Goal: Navigation & Orientation: Find specific page/section

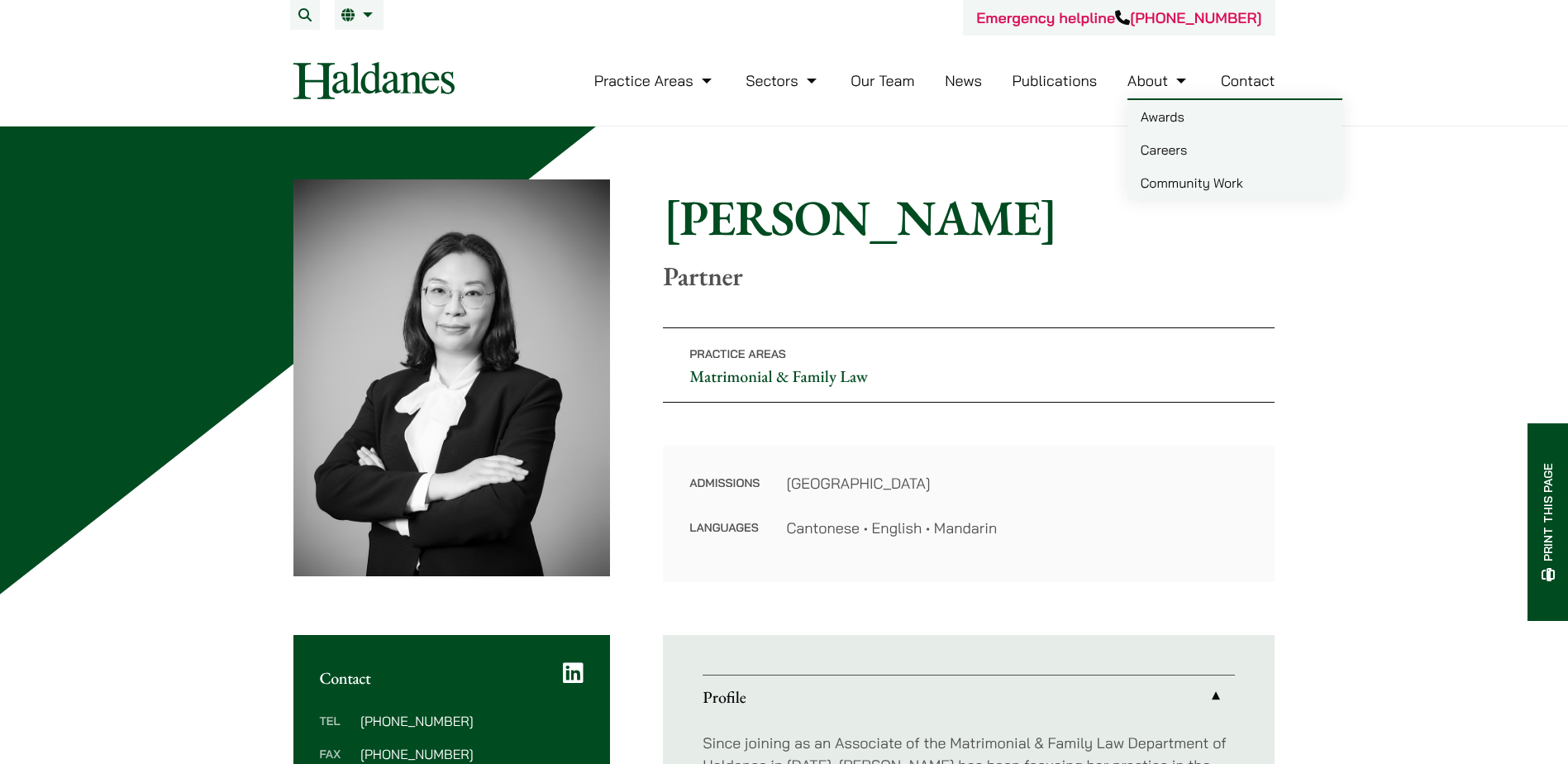
click at [1179, 84] on link "About" at bounding box center [1159, 80] width 63 height 19
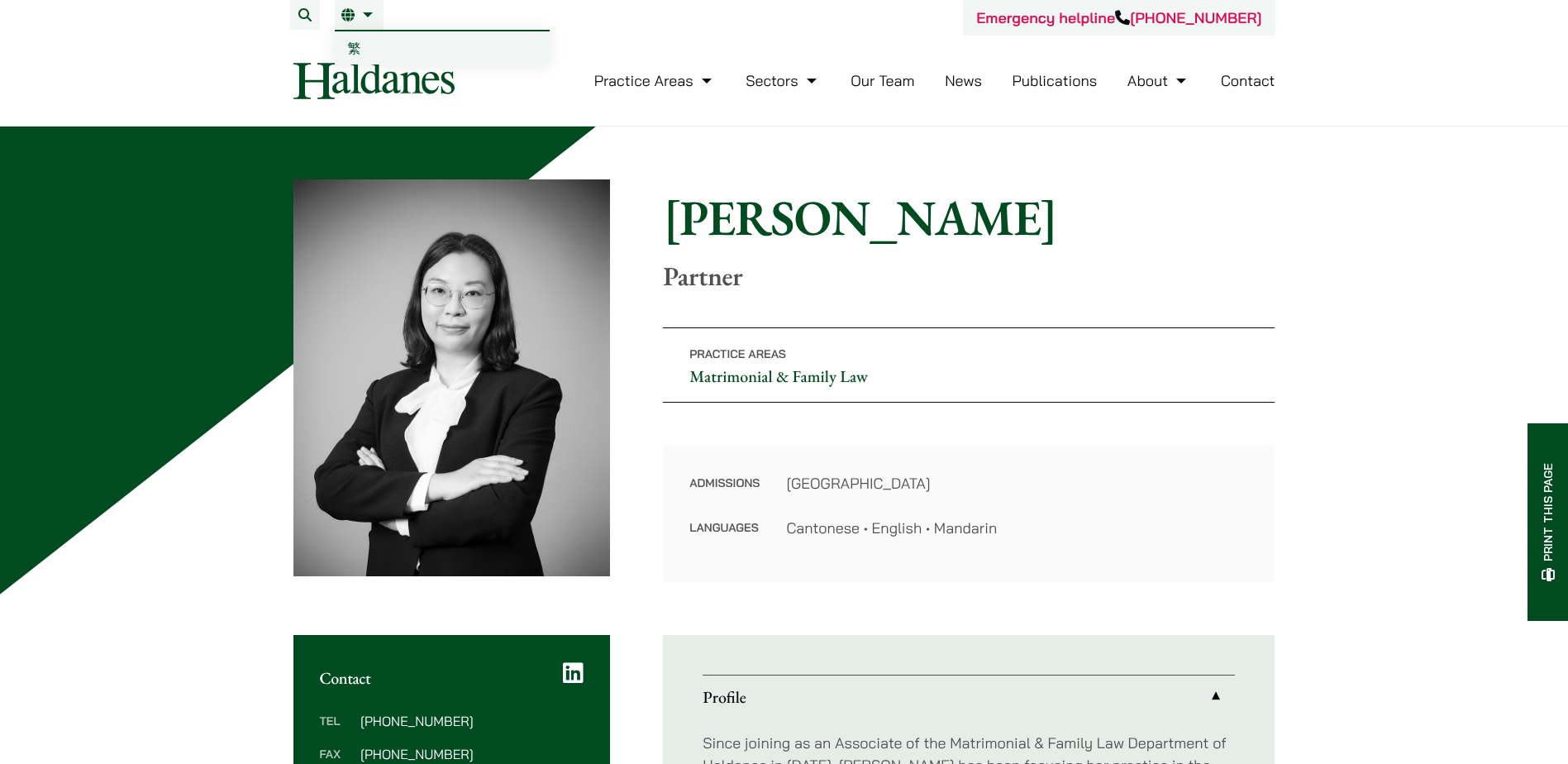
click at [356, 17] on link "EN" at bounding box center [360, 14] width 36 height 13
click at [366, 26] on li "EN 繁" at bounding box center [359, 14] width 49 height 29
click at [354, 47] on span "繁" at bounding box center [354, 48] width 13 height 17
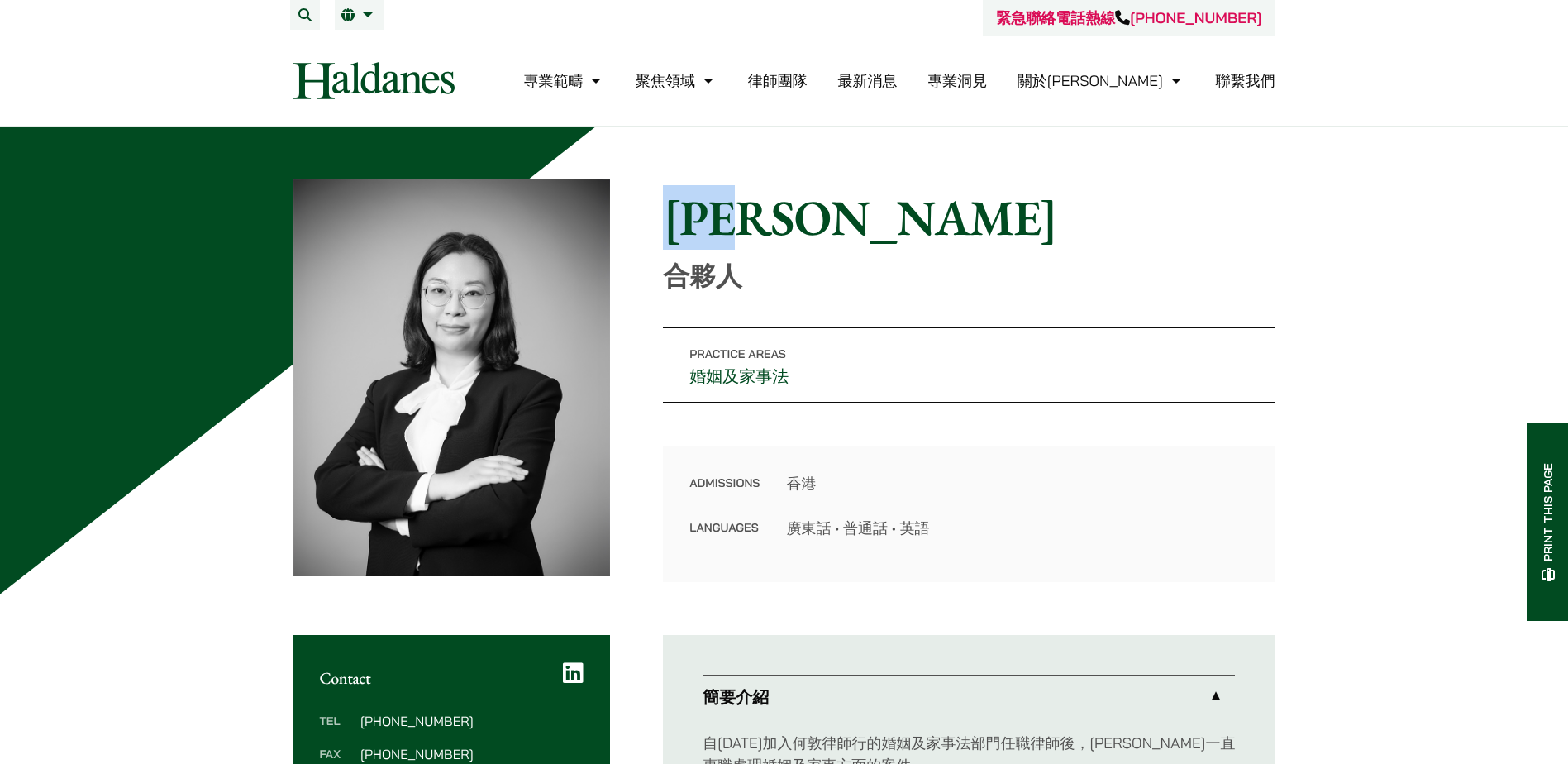
drag, startPoint x: 674, startPoint y: 215, endPoint x: 796, endPoint y: 215, distance: 122.0
click at [796, 215] on h1 "梁慧源" at bounding box center [968, 217] width 611 height 60
copy h1 "梁慧源"
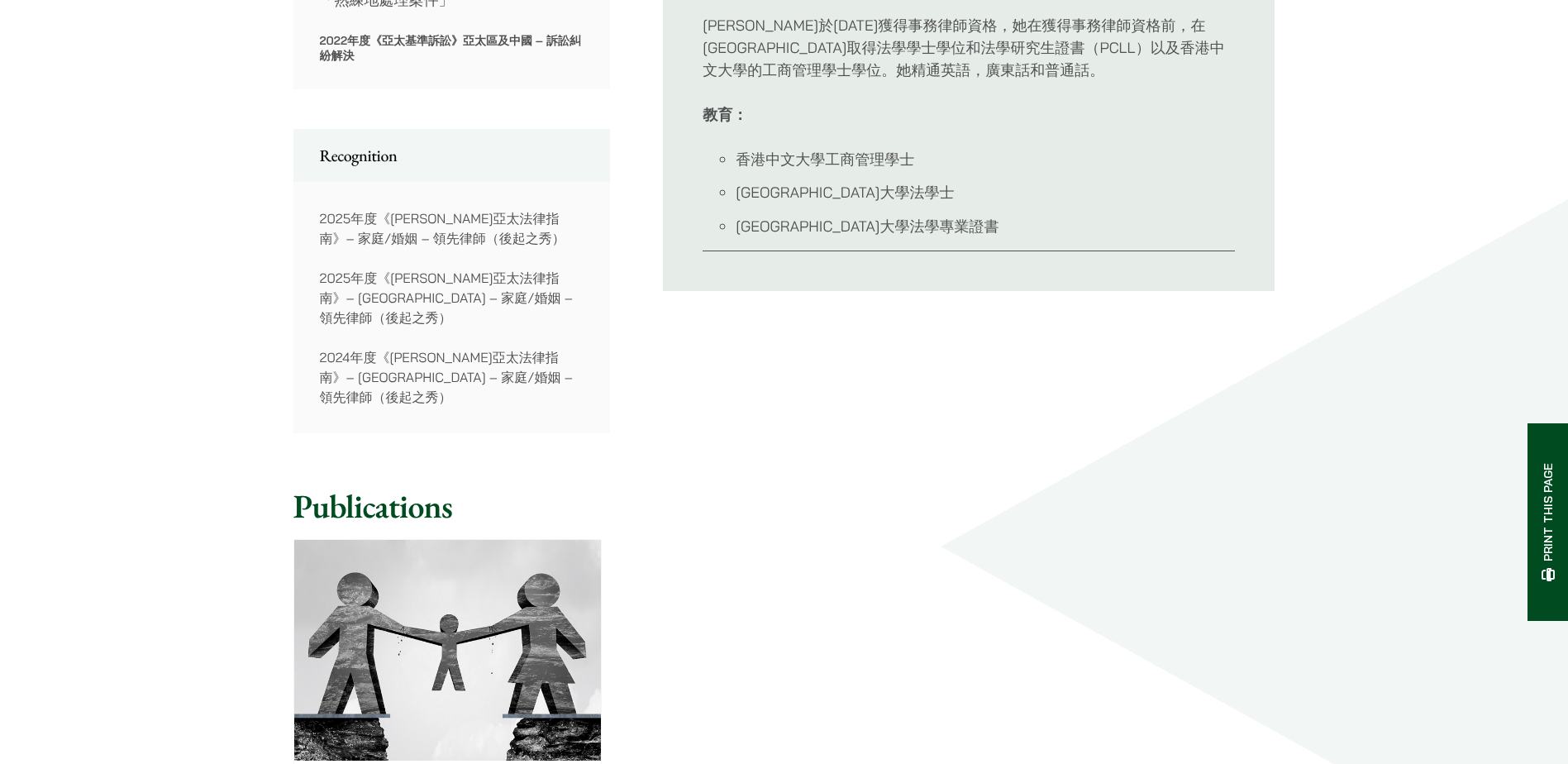
scroll to position [1715, 0]
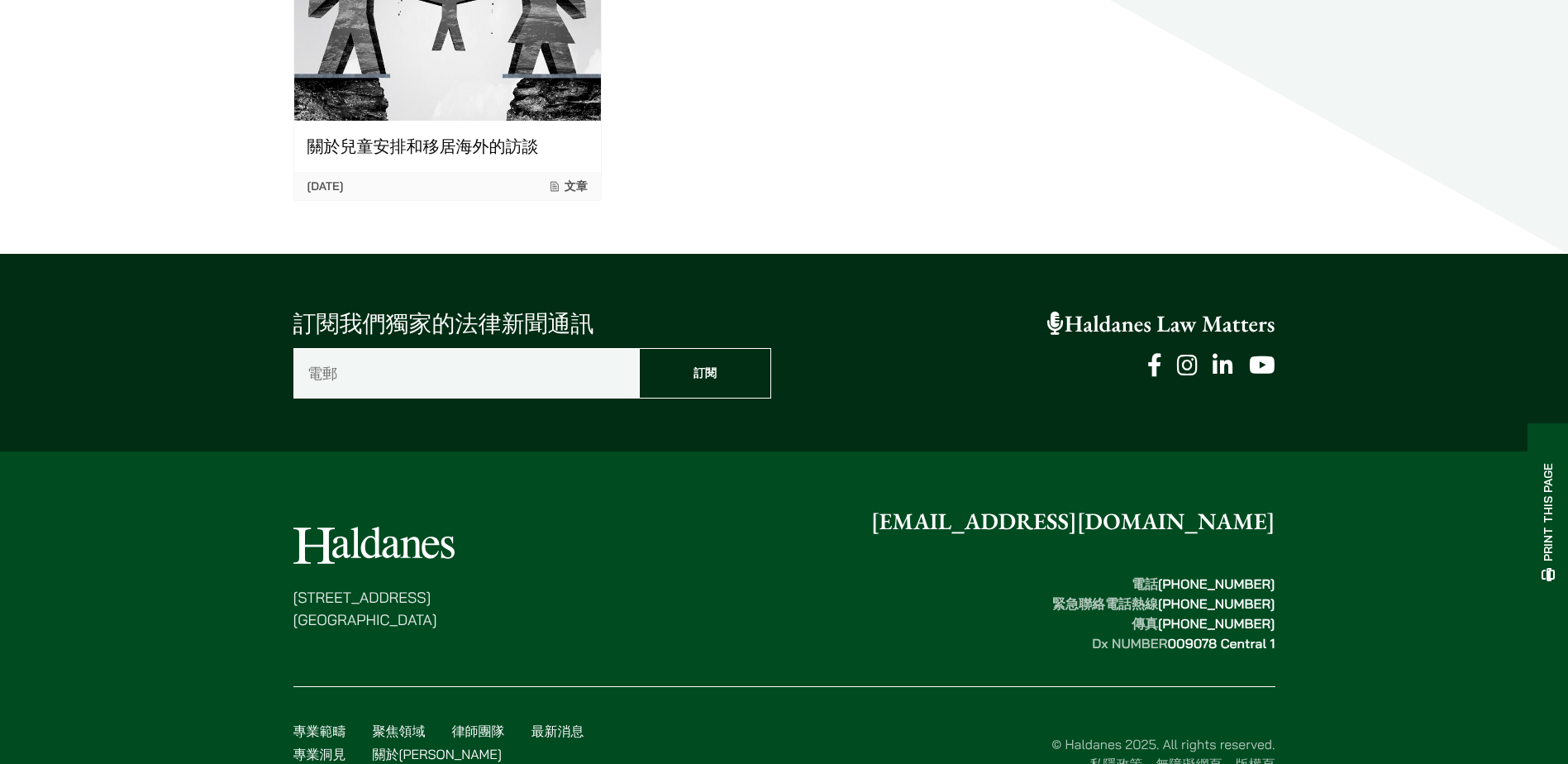
drag, startPoint x: 510, startPoint y: 702, endPoint x: 481, endPoint y: 698, distance: 29.3
click at [481, 721] on ul "專業範疇 聚焦領域 律師團隊 最新消息 專業洞見 關於何敦 加入何敦 聯繫我們" at bounding box center [457, 754] width 327 height 66
copy link "何敦"
